Goal: Complete application form

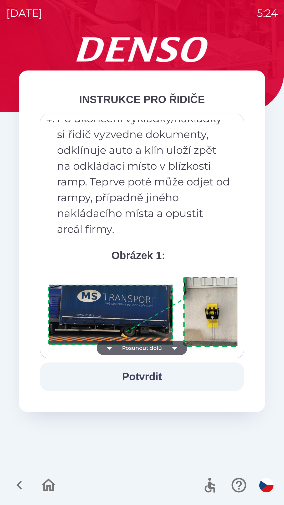
scroll to position [2957, 0]
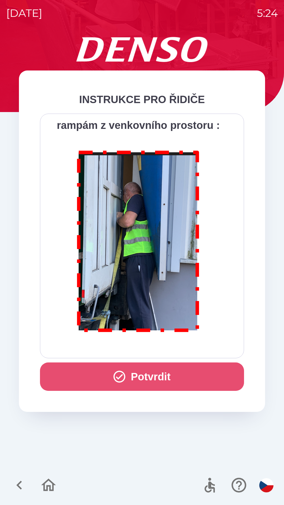
click at [146, 376] on button "Potvrdit" at bounding box center [142, 377] width 204 height 28
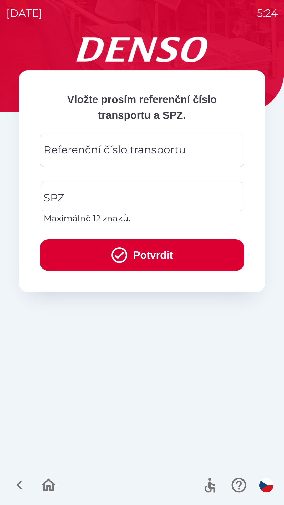
click at [78, 148] on div "Referenční číslo transportu Referenční číslo transportu" at bounding box center [142, 150] width 204 height 33
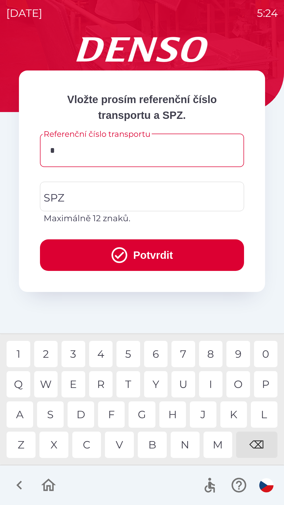
click at [229, 413] on div "K" at bounding box center [234, 415] width 27 height 26
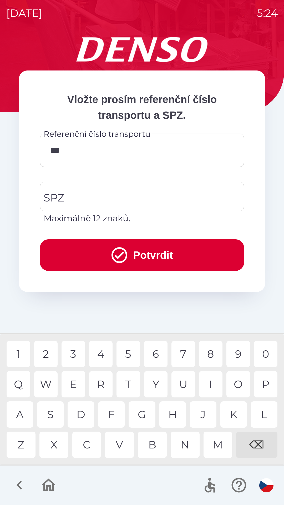
click at [19, 356] on div "1" at bounding box center [19, 354] width 24 height 26
type input "******"
click at [23, 355] on div "1" at bounding box center [19, 354] width 24 height 26
click at [84, 194] on input "SPZ" at bounding box center [138, 196] width 192 height 25
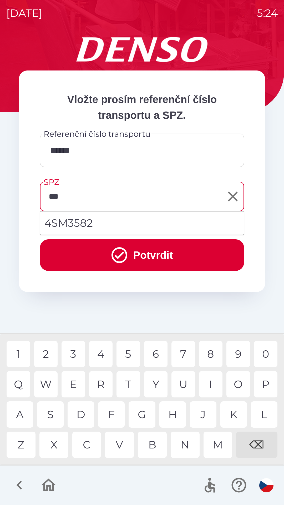
click at [217, 447] on div "M" at bounding box center [218, 445] width 29 height 26
click at [74, 354] on div "3" at bounding box center [74, 354] width 24 height 26
type input "*******"
click at [46, 347] on div "2" at bounding box center [46, 354] width 24 height 26
click at [95, 245] on button "Potvrdit" at bounding box center [142, 255] width 204 height 32
